Goal: Communication & Community: Participate in discussion

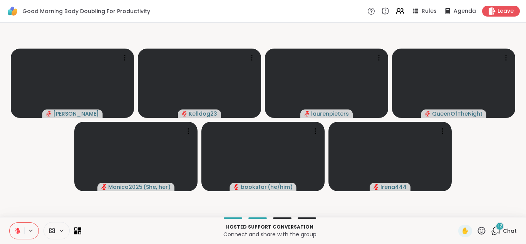
click at [497, 232] on icon at bounding box center [496, 231] width 10 height 10
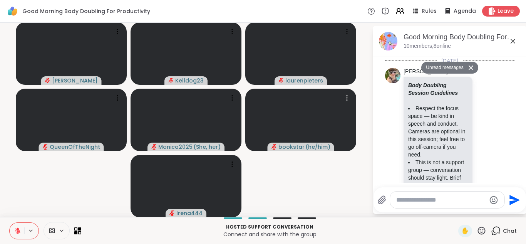
scroll to position [1857, 0]
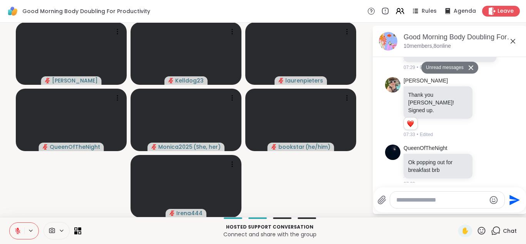
click at [415, 201] on textarea "Type your message" at bounding box center [441, 200] width 90 height 8
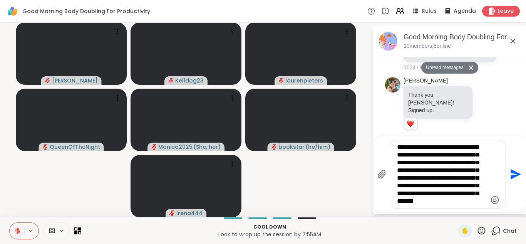
type textarea "**********"
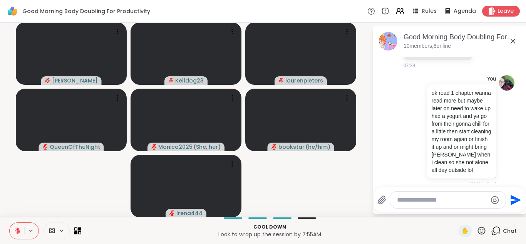
scroll to position [1957, 0]
click at [512, 41] on icon at bounding box center [513, 41] width 5 height 5
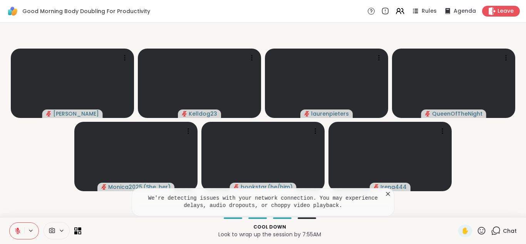
click at [388, 192] on icon at bounding box center [389, 194] width 8 height 8
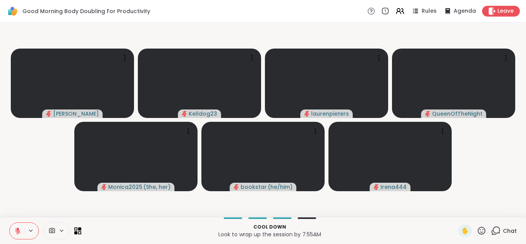
click at [490, 232] on div "✋ Chat" at bounding box center [487, 231] width 59 height 12
click at [495, 232] on icon at bounding box center [496, 231] width 10 height 10
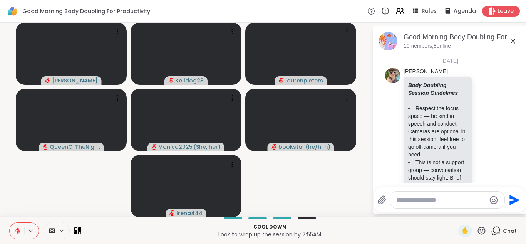
scroll to position [1950, 0]
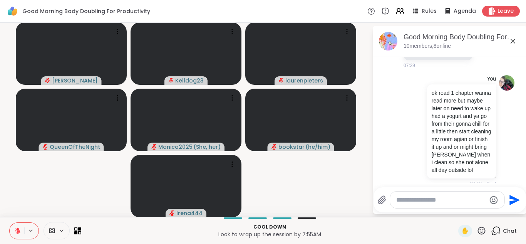
click at [408, 202] on textarea "Type your message" at bounding box center [441, 200] width 90 height 8
type textarea "**********"
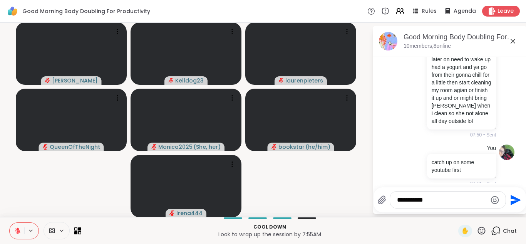
type textarea "**********"
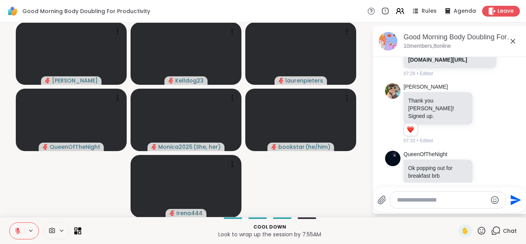
scroll to position [1824, 0]
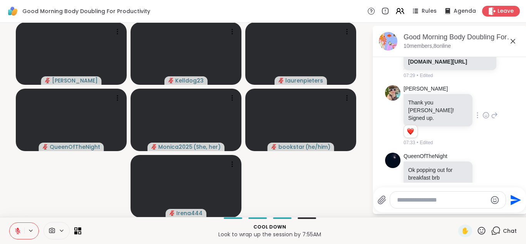
click at [489, 112] on icon at bounding box center [486, 115] width 7 height 8
click at [425, 99] on div "Select Reaction: Heart" at bounding box center [424, 102] width 7 height 7
click at [488, 171] on icon at bounding box center [487, 174] width 6 height 6
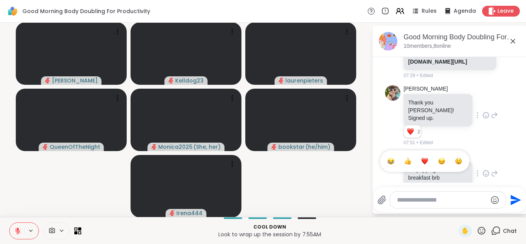
click at [424, 158] on div "Select Reaction: Heart" at bounding box center [424, 161] width 7 height 7
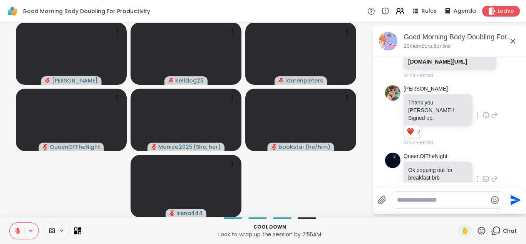
click at [512, 42] on icon at bounding box center [513, 41] width 5 height 5
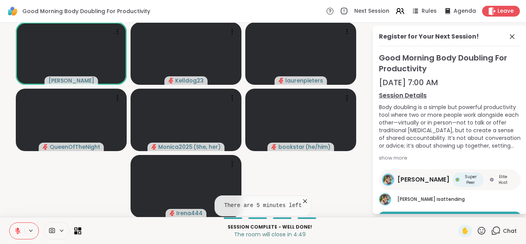
click at [16, 228] on icon at bounding box center [17, 230] width 7 height 7
click at [425, 166] on div "Good Morning Body Doubling For Productivity Sep 15, 7:00 AM Session Details Bod…" at bounding box center [450, 149] width 142 height 195
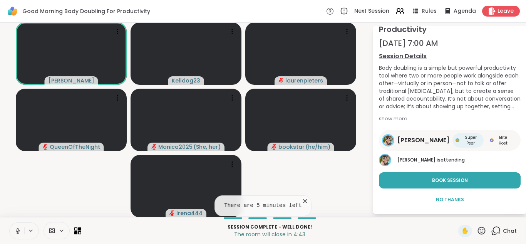
scroll to position [0, 0]
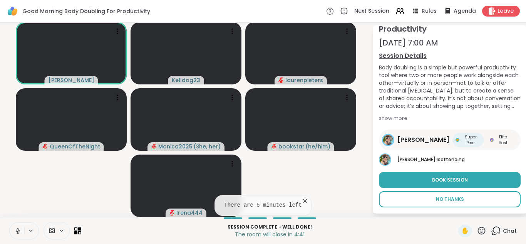
click at [451, 203] on button "No Thanks" at bounding box center [450, 199] width 142 height 16
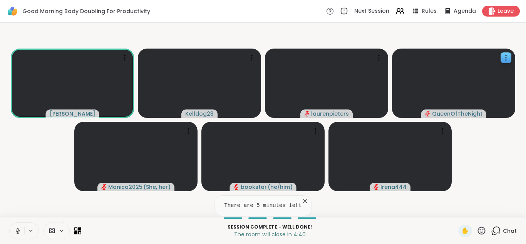
scroll to position [0, 0]
click at [469, 235] on span "✋" at bounding box center [466, 230] width 8 height 9
click at [497, 231] on icon at bounding box center [496, 231] width 10 height 10
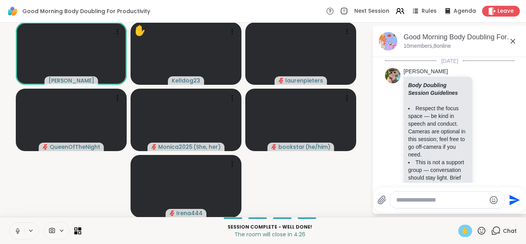
scroll to position [2125, 0]
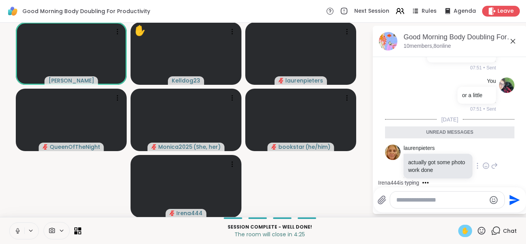
click at [487, 162] on icon at bounding box center [486, 166] width 7 height 8
click at [424, 150] on div "Select Reaction: Heart" at bounding box center [424, 153] width 7 height 7
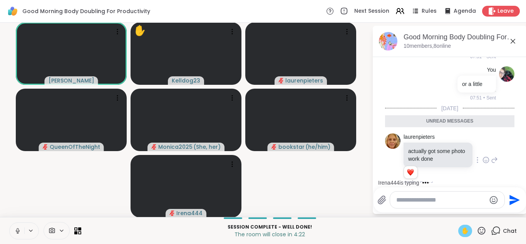
click at [514, 42] on icon at bounding box center [513, 41] width 5 height 5
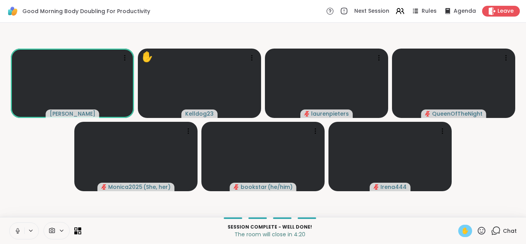
click at [17, 228] on icon at bounding box center [18, 229] width 2 height 3
click at [15, 230] on icon at bounding box center [17, 230] width 7 height 7
click at [499, 230] on icon at bounding box center [496, 231] width 10 height 10
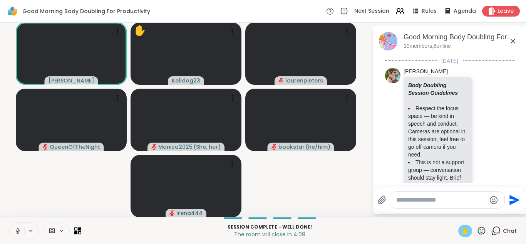
scroll to position [2188, 0]
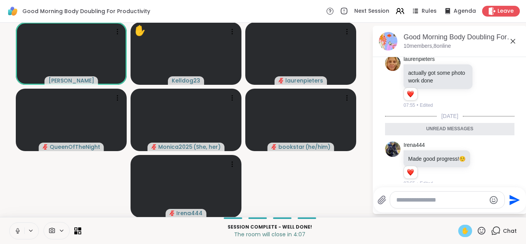
click at [512, 40] on icon at bounding box center [513, 41] width 9 height 9
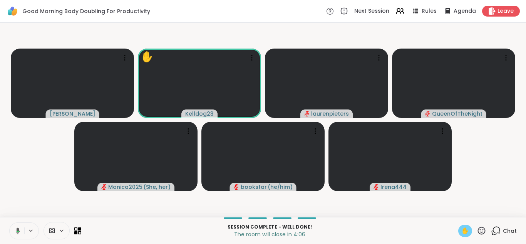
click at [465, 232] on span "✋" at bounding box center [466, 230] width 8 height 9
click at [18, 227] on icon at bounding box center [17, 230] width 7 height 7
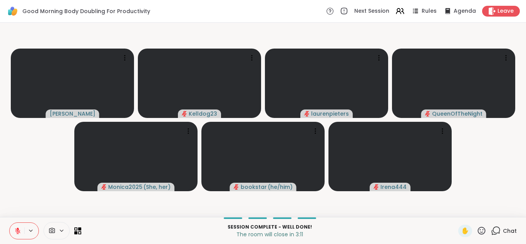
click at [495, 231] on icon at bounding box center [496, 231] width 10 height 10
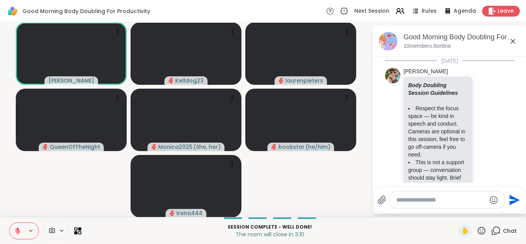
scroll to position [2162, 0]
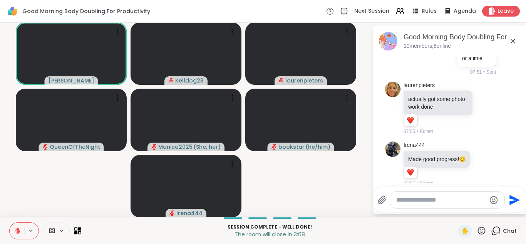
click at [515, 40] on icon at bounding box center [513, 41] width 9 height 9
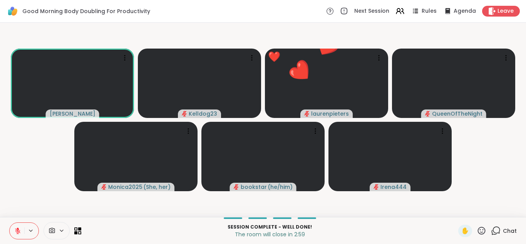
click at [483, 228] on icon at bounding box center [482, 231] width 10 height 10
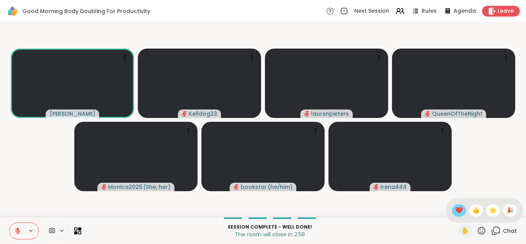
click at [461, 215] on span "❤️" at bounding box center [459, 210] width 8 height 9
click at [485, 232] on icon at bounding box center [482, 231] width 10 height 10
click at [494, 209] on span "🌟" at bounding box center [493, 210] width 8 height 9
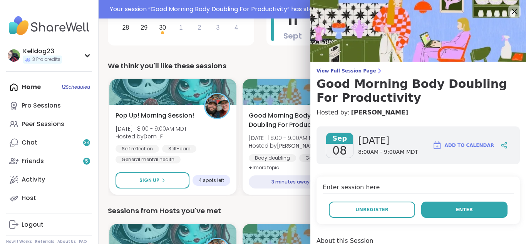
scroll to position [197, 0]
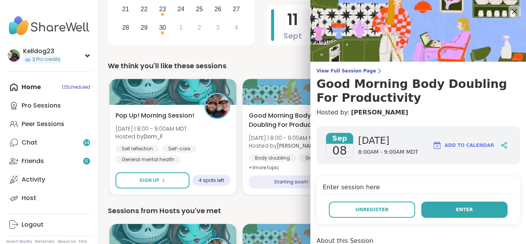
click at [477, 215] on button "Enter" at bounding box center [464, 210] width 86 height 16
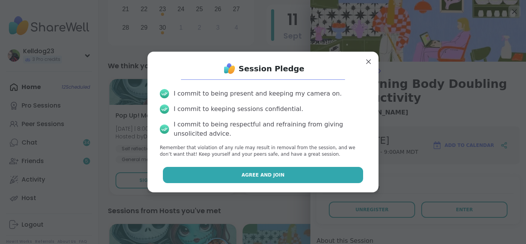
click at [280, 181] on button "Agree and Join" at bounding box center [263, 175] width 201 height 16
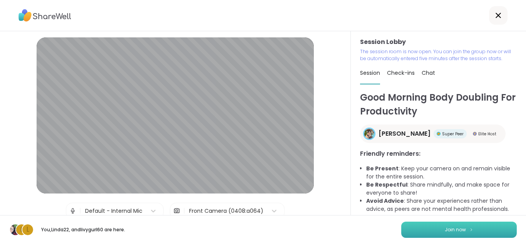
click at [437, 231] on button "Join now" at bounding box center [459, 230] width 116 height 16
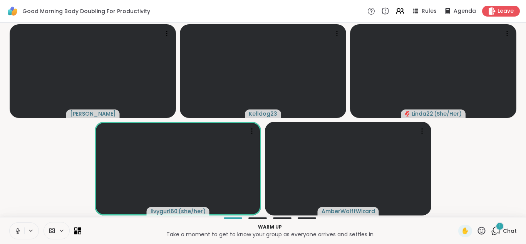
click at [12, 227] on button at bounding box center [17, 231] width 15 height 16
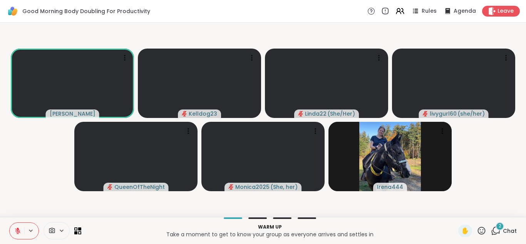
click at [500, 229] on div "2" at bounding box center [500, 226] width 8 height 8
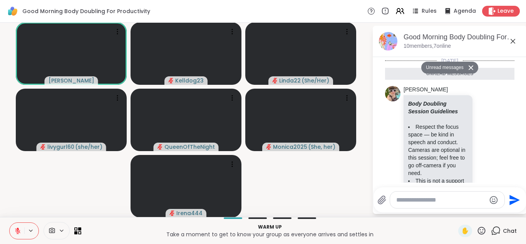
scroll to position [294, 0]
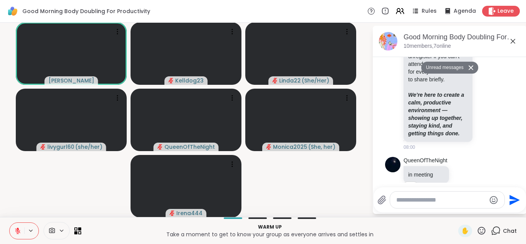
click at [470, 68] on icon at bounding box center [471, 67] width 5 height 5
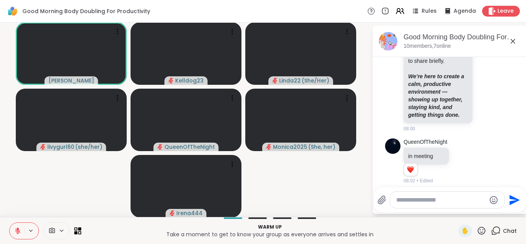
scroll to position [276, 0]
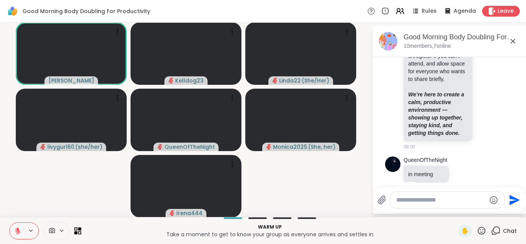
click at [512, 43] on icon at bounding box center [513, 41] width 9 height 9
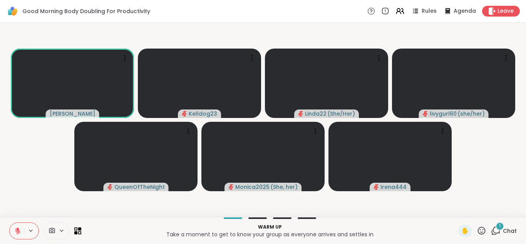
click at [497, 228] on div "1" at bounding box center [500, 226] width 8 height 8
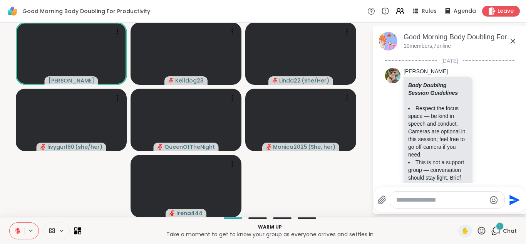
scroll to position [343, 0]
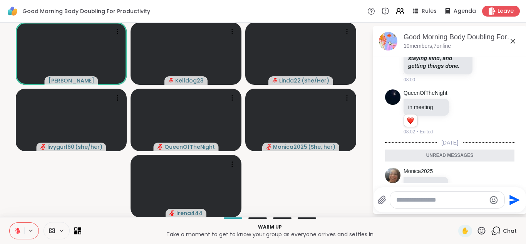
click at [514, 40] on icon at bounding box center [513, 41] width 9 height 9
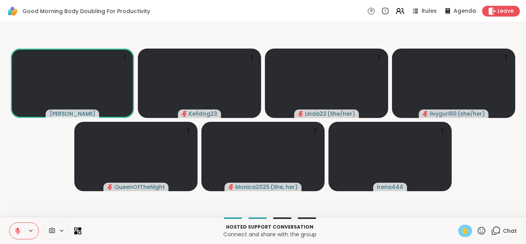
click at [465, 232] on span "✋" at bounding box center [466, 230] width 8 height 9
click at [15, 228] on icon at bounding box center [17, 230] width 5 height 5
click at [466, 232] on span "✋" at bounding box center [466, 230] width 8 height 9
click at [14, 231] on icon at bounding box center [16, 230] width 7 height 7
click at [495, 228] on icon at bounding box center [496, 231] width 10 height 10
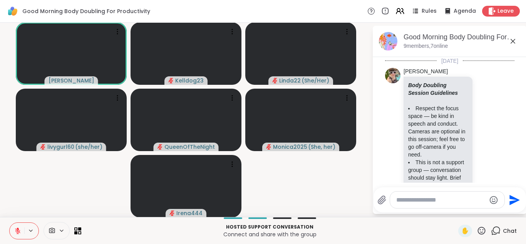
scroll to position [328, 0]
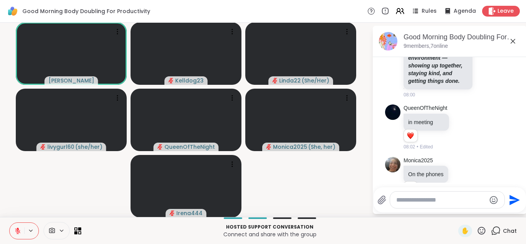
click at [413, 199] on textarea "Type your message" at bounding box center [441, 200] width 90 height 8
click at [21, 231] on button at bounding box center [17, 231] width 15 height 16
click at [14, 233] on icon at bounding box center [16, 230] width 7 height 7
click at [400, 202] on textarea "Type your message" at bounding box center [441, 200] width 90 height 8
type textarea "**********"
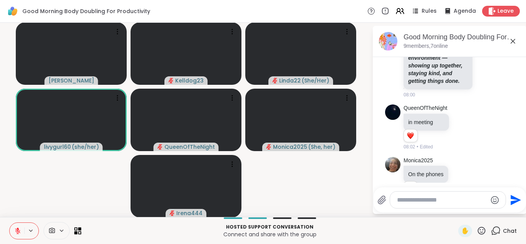
scroll to position [369, 0]
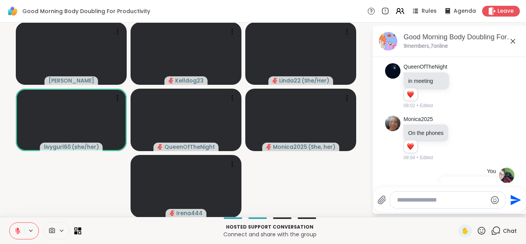
click at [510, 39] on icon at bounding box center [513, 41] width 9 height 9
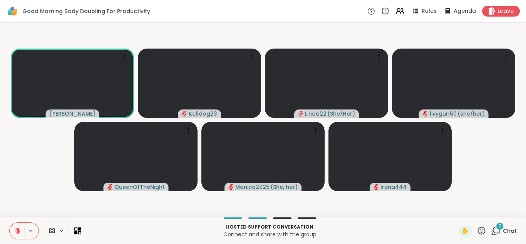
click at [495, 228] on icon at bounding box center [496, 231] width 10 height 10
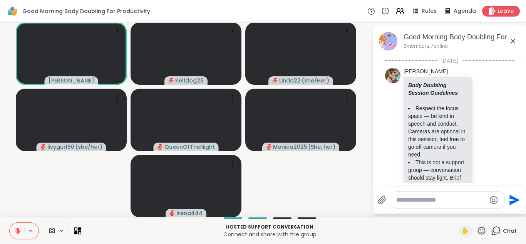
scroll to position [485, 0]
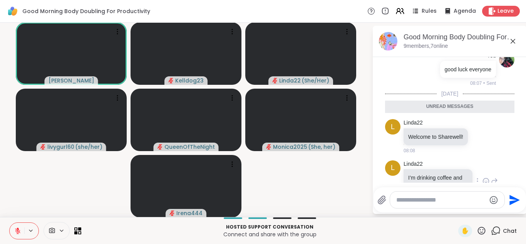
click at [486, 177] on icon at bounding box center [486, 181] width 7 height 8
click at [423, 165] on div "Select Reaction: Heart" at bounding box center [424, 168] width 7 height 7
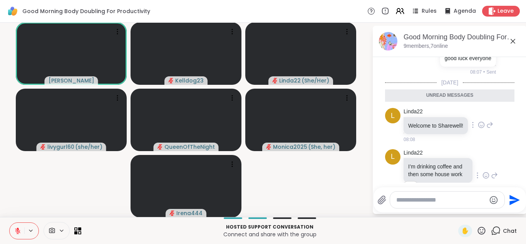
click at [480, 121] on icon at bounding box center [481, 125] width 7 height 8
click at [478, 109] on div "Select Reaction: Heart" at bounding box center [481, 112] width 7 height 7
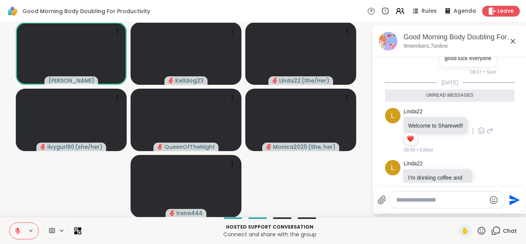
click at [514, 41] on icon at bounding box center [513, 41] width 9 height 9
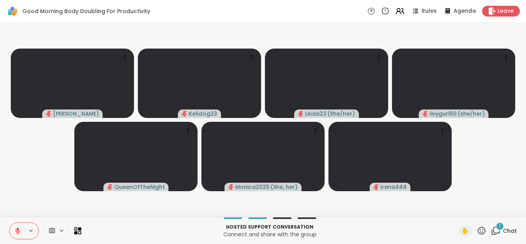
click at [500, 232] on icon at bounding box center [496, 230] width 7 height 7
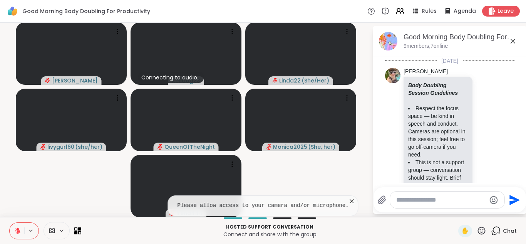
scroll to position [556, 0]
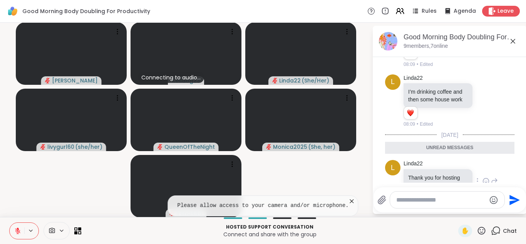
click at [487, 177] on icon at bounding box center [486, 181] width 7 height 8
click at [422, 165] on div "Select Reaction: Heart" at bounding box center [424, 168] width 7 height 7
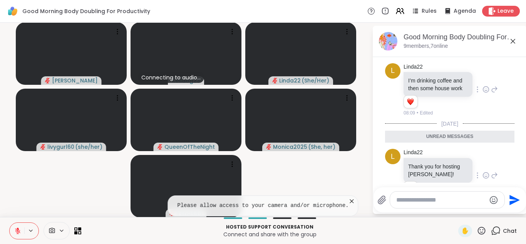
click at [487, 86] on icon at bounding box center [486, 90] width 7 height 8
click at [514, 43] on icon at bounding box center [513, 41] width 9 height 9
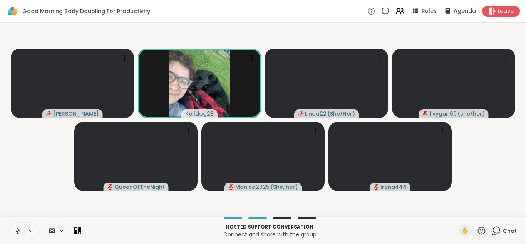
click at [14, 234] on button at bounding box center [17, 231] width 15 height 16
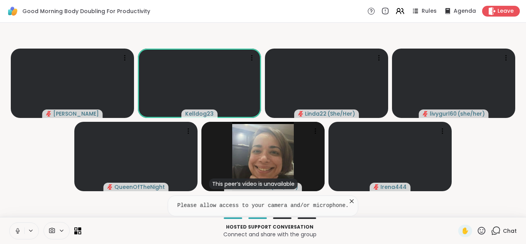
click at [12, 232] on button at bounding box center [17, 231] width 15 height 16
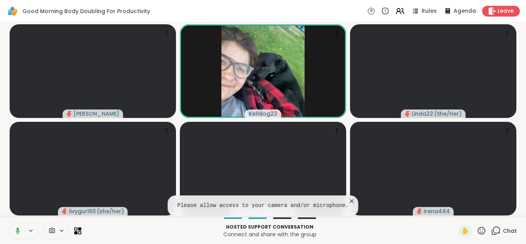
click at [20, 231] on button at bounding box center [16, 231] width 16 height 16
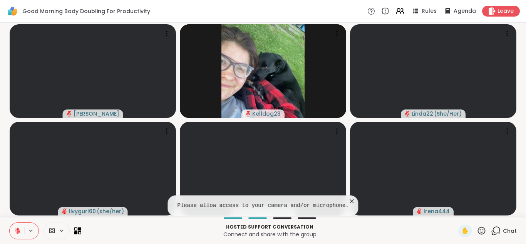
click at [350, 201] on icon at bounding box center [352, 201] width 4 height 4
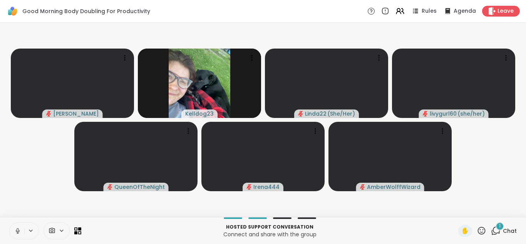
click at [15, 228] on icon at bounding box center [17, 230] width 7 height 7
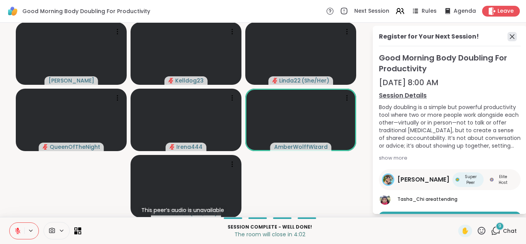
click at [513, 36] on icon at bounding box center [512, 36] width 9 height 9
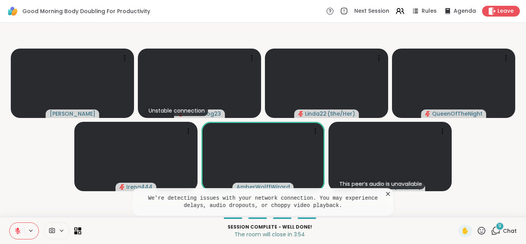
click at [388, 195] on icon at bounding box center [389, 194] width 8 height 8
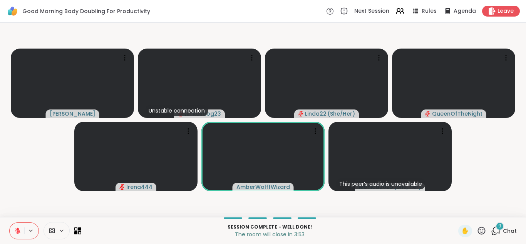
click at [500, 227] on span "9" at bounding box center [500, 226] width 3 height 7
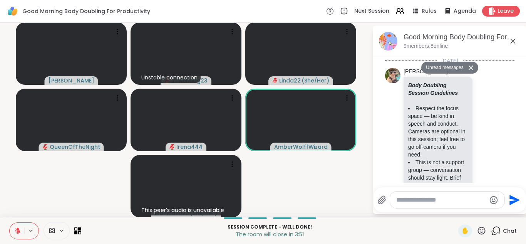
scroll to position [1676, 0]
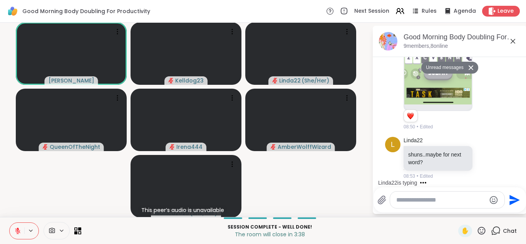
click at [516, 40] on icon at bounding box center [513, 41] width 9 height 9
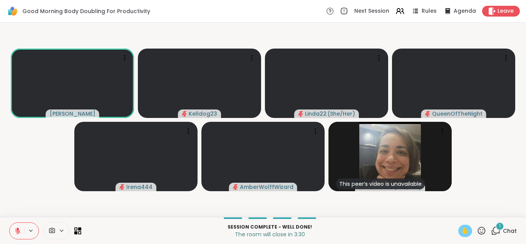
click at [464, 234] on span "✋" at bounding box center [466, 230] width 8 height 9
click at [15, 228] on icon at bounding box center [17, 230] width 7 height 7
click at [465, 230] on span "✋" at bounding box center [466, 230] width 8 height 9
click at [493, 232] on icon at bounding box center [496, 231] width 10 height 10
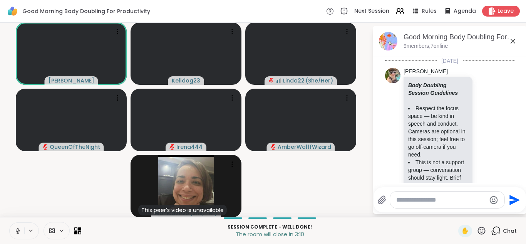
scroll to position [1725, 0]
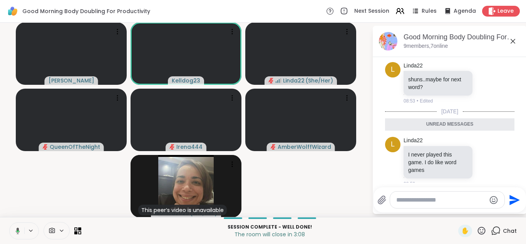
click at [514, 42] on icon at bounding box center [513, 41] width 5 height 5
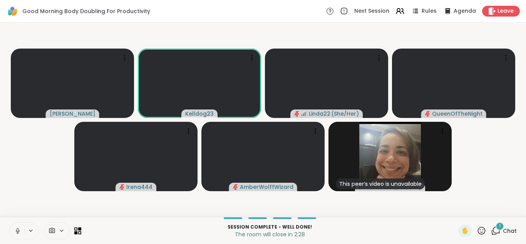
click at [15, 230] on icon at bounding box center [17, 230] width 7 height 7
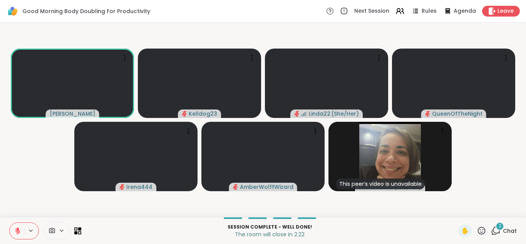
click at [497, 232] on icon at bounding box center [496, 230] width 7 height 7
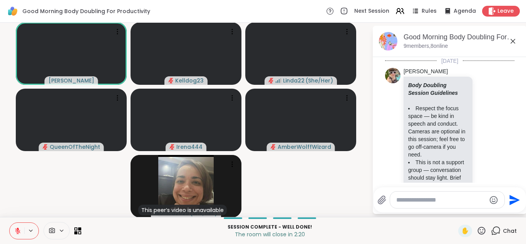
scroll to position [1857, 0]
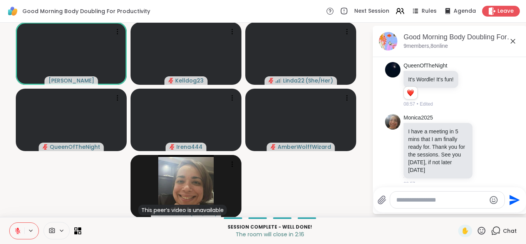
click at [516, 40] on icon at bounding box center [513, 41] width 9 height 9
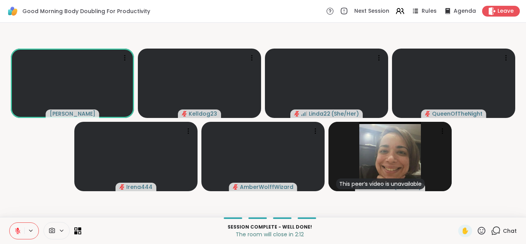
click at [13, 231] on button at bounding box center [17, 231] width 15 height 16
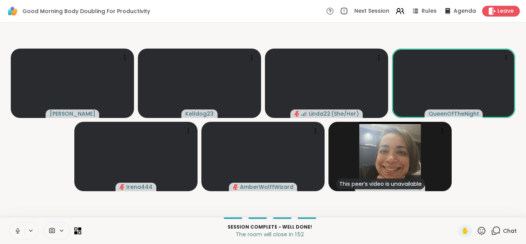
click at [15, 230] on icon at bounding box center [17, 230] width 7 height 7
click at [18, 233] on icon at bounding box center [17, 230] width 7 height 7
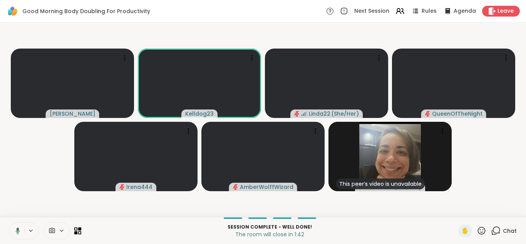
click at [16, 227] on icon at bounding box center [16, 230] width 7 height 7
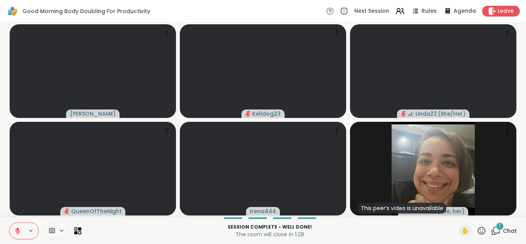
click at [495, 231] on icon at bounding box center [496, 231] width 10 height 10
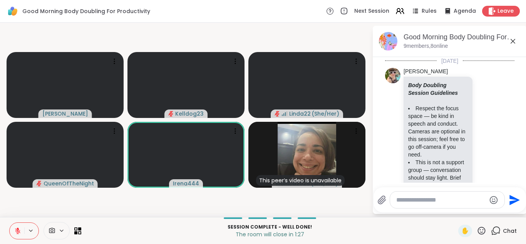
scroll to position [1954, 0]
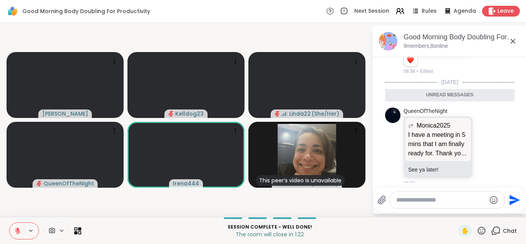
click at [510, 44] on icon at bounding box center [513, 41] width 9 height 9
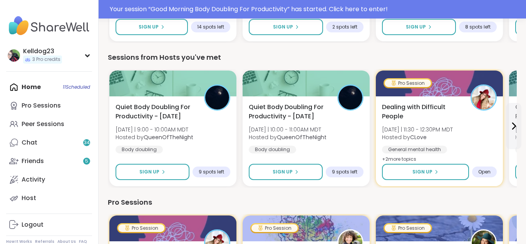
scroll to position [370, 0]
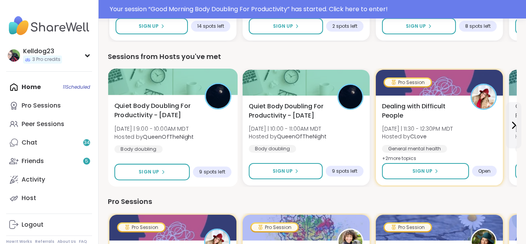
click at [186, 114] on span "Quiet Body Doubling For Productivity - [DATE]" at bounding box center [155, 110] width 82 height 19
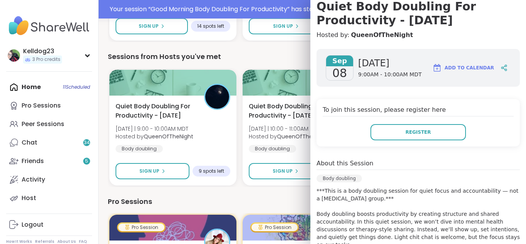
scroll to position [31, 0]
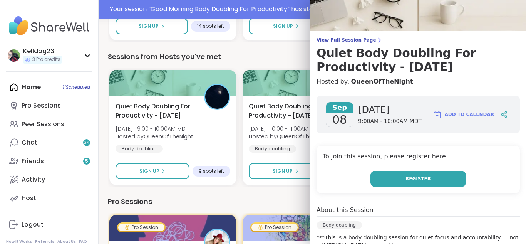
click at [411, 180] on span "Register" at bounding box center [418, 178] width 25 height 7
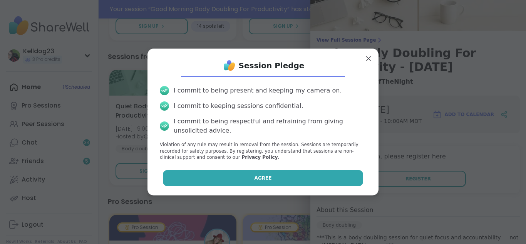
click at [292, 179] on button "Agree" at bounding box center [263, 178] width 201 height 16
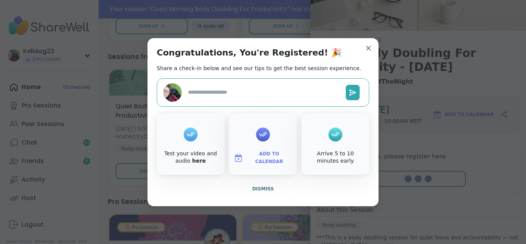
type textarea "*"
click at [264, 189] on span "Dismiss" at bounding box center [263, 188] width 22 height 5
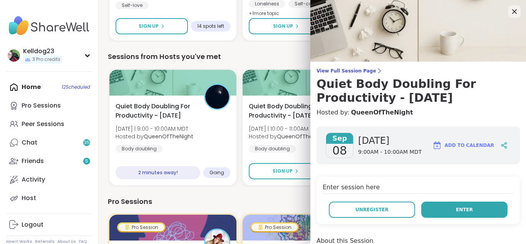
scroll to position [31, 0]
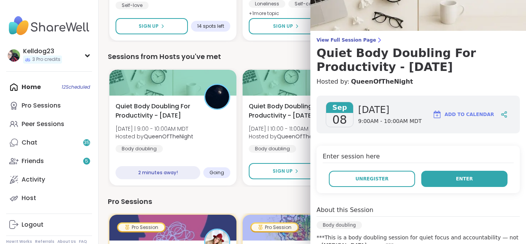
click at [432, 172] on button "Enter" at bounding box center [464, 179] width 86 height 16
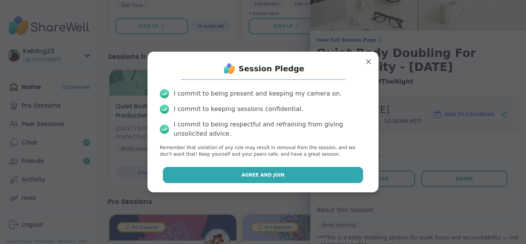
click at [200, 170] on button "Agree and Join" at bounding box center [263, 175] width 201 height 16
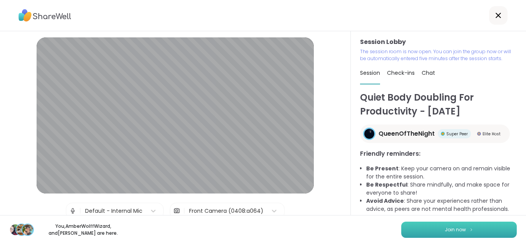
click at [415, 222] on button "Join now" at bounding box center [459, 230] width 116 height 16
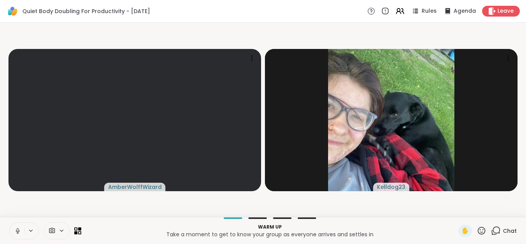
click at [15, 228] on icon at bounding box center [17, 230] width 7 height 7
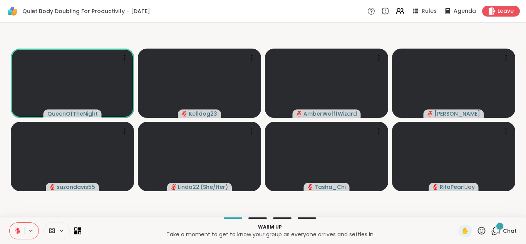
click at [492, 229] on icon at bounding box center [496, 231] width 10 height 10
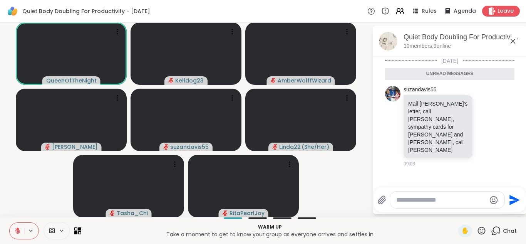
click at [417, 190] on div "Send" at bounding box center [450, 199] width 153 height 25
click at [513, 42] on icon at bounding box center [513, 41] width 9 height 9
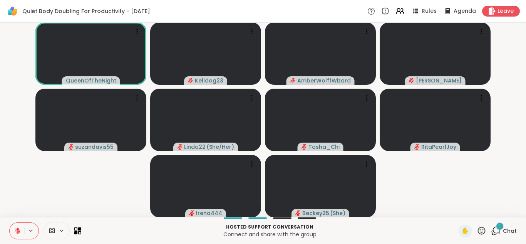
click at [495, 228] on icon at bounding box center [496, 231] width 10 height 10
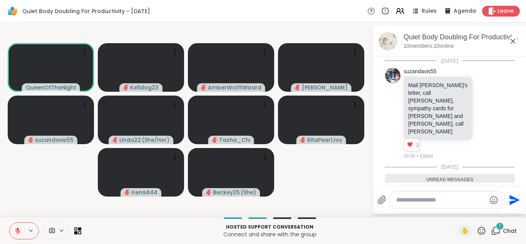
scroll to position [97, 0]
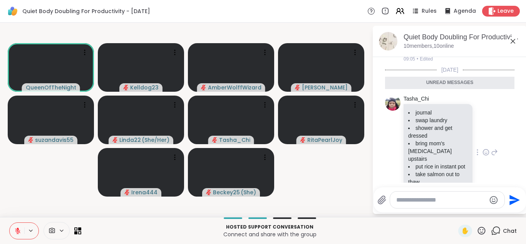
click at [486, 148] on icon at bounding box center [486, 152] width 7 height 8
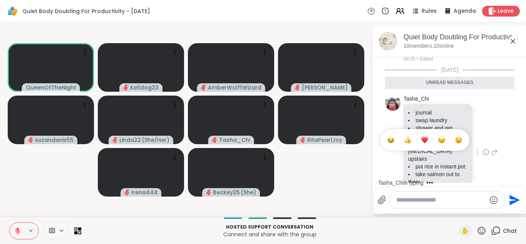
click at [422, 136] on div "Select Reaction: Heart" at bounding box center [424, 139] width 7 height 7
click at [512, 41] on icon at bounding box center [513, 41] width 9 height 9
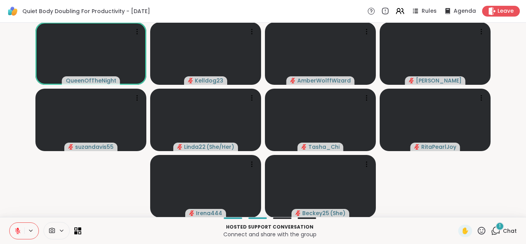
click at [495, 227] on icon at bounding box center [496, 231] width 10 height 10
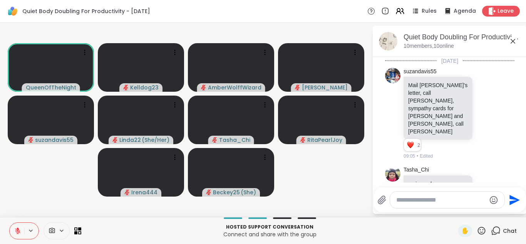
scroll to position [146, 0]
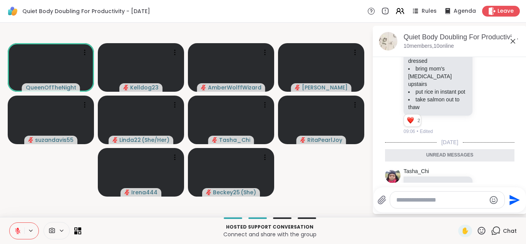
click at [514, 44] on icon at bounding box center [513, 41] width 9 height 9
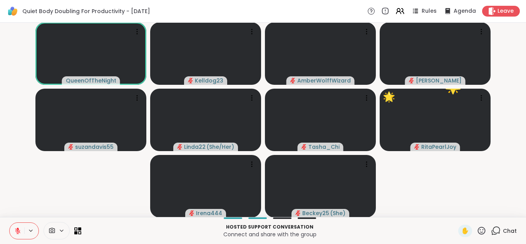
click at [437, 186] on video-player-container "QueenOfTheNight Kelldog23 AmberWolffWizard Adrienne_QueenOfTheDawn suzandavis55…" at bounding box center [263, 120] width 517 height 188
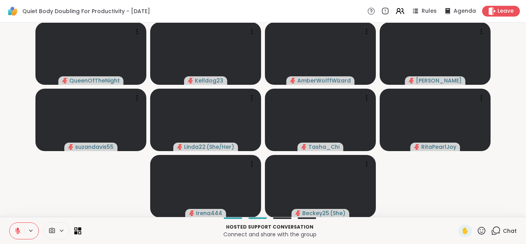
click at [18, 230] on icon at bounding box center [17, 230] width 7 height 7
click at [467, 234] on span "✋" at bounding box center [466, 230] width 8 height 9
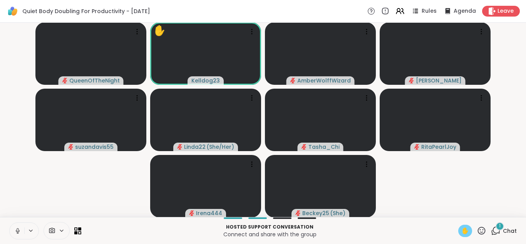
click at [496, 228] on icon at bounding box center [496, 231] width 10 height 10
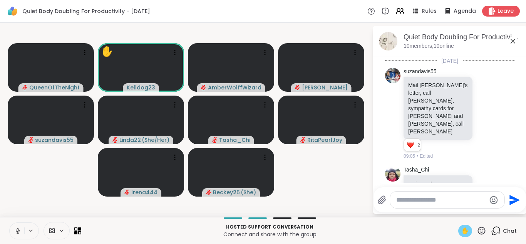
scroll to position [206, 0]
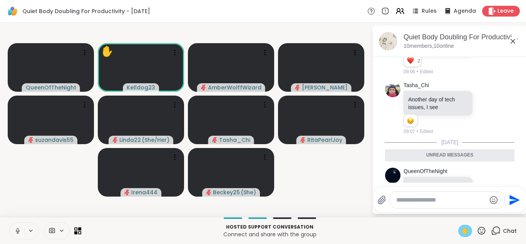
click at [514, 40] on icon at bounding box center [513, 41] width 9 height 9
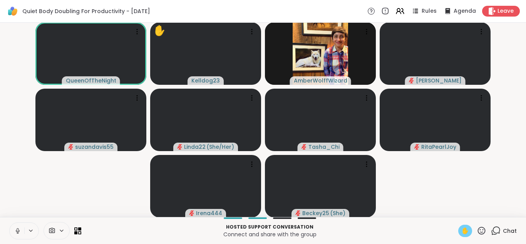
click at [469, 233] on span "✋" at bounding box center [466, 230] width 8 height 9
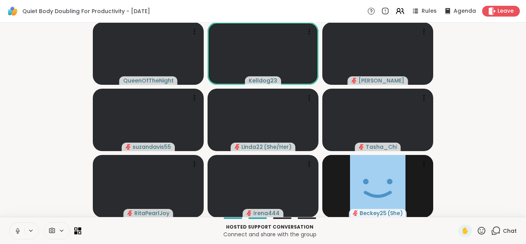
click at [17, 227] on icon at bounding box center [17, 230] width 7 height 7
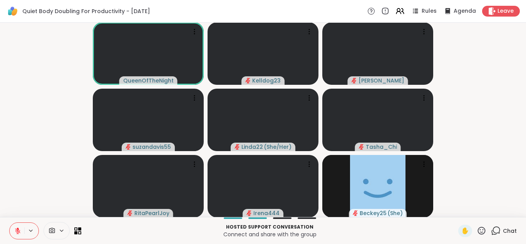
click at [495, 231] on icon at bounding box center [496, 231] width 10 height 10
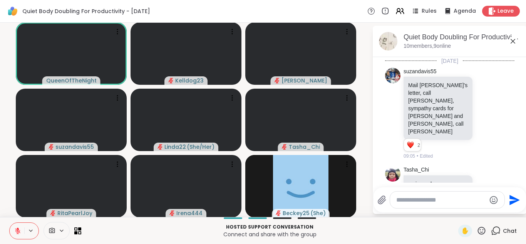
scroll to position [180, 0]
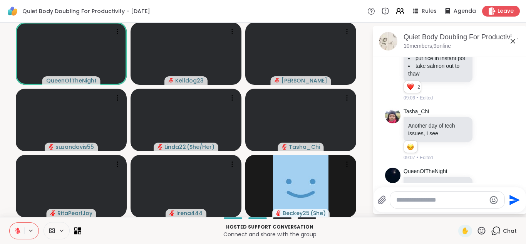
click at [410, 201] on textarea "Type your message" at bounding box center [441, 200] width 90 height 8
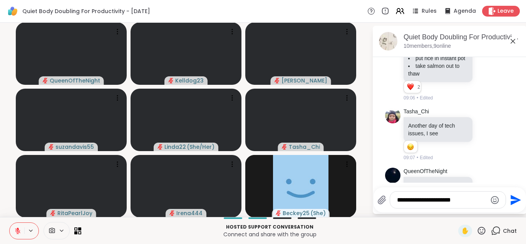
type textarea "**********"
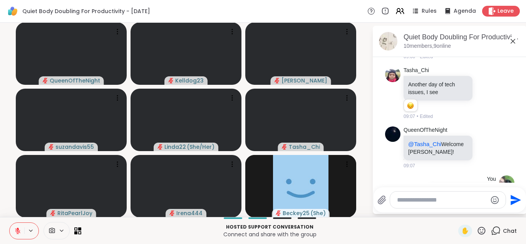
click at [510, 44] on icon at bounding box center [513, 41] width 9 height 9
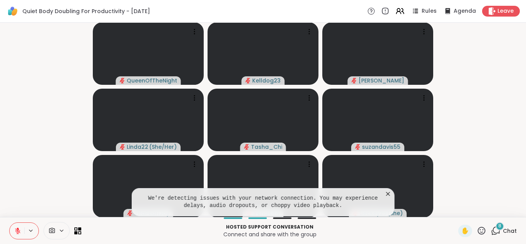
click at [388, 194] on icon at bounding box center [389, 194] width 8 height 8
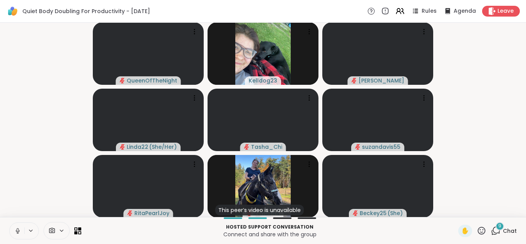
click at [18, 230] on icon at bounding box center [18, 229] width 2 height 3
